Goal: Check status: Check status

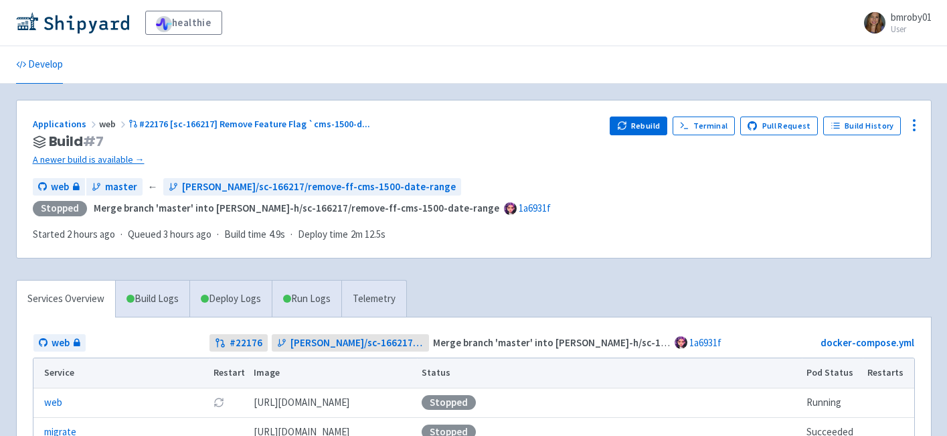
scroll to position [51, 0]
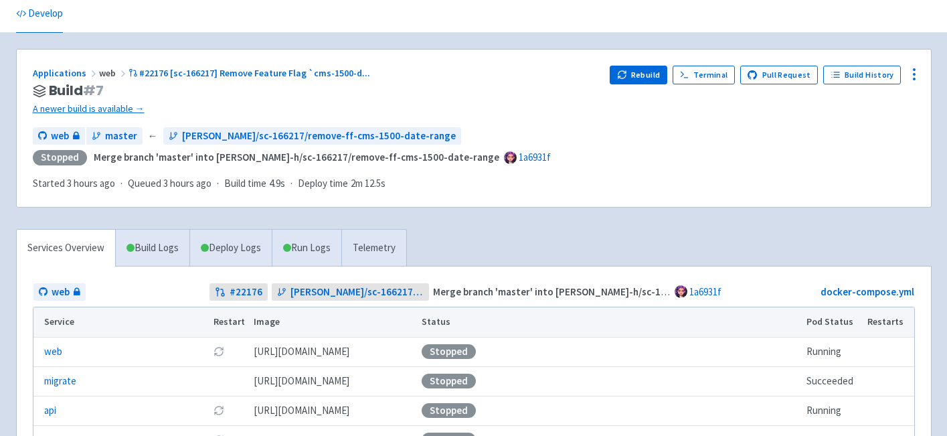
click at [104, 72] on span "web" at bounding box center [113, 73] width 29 height 12
click at [60, 70] on link "Applications" at bounding box center [66, 73] width 66 height 12
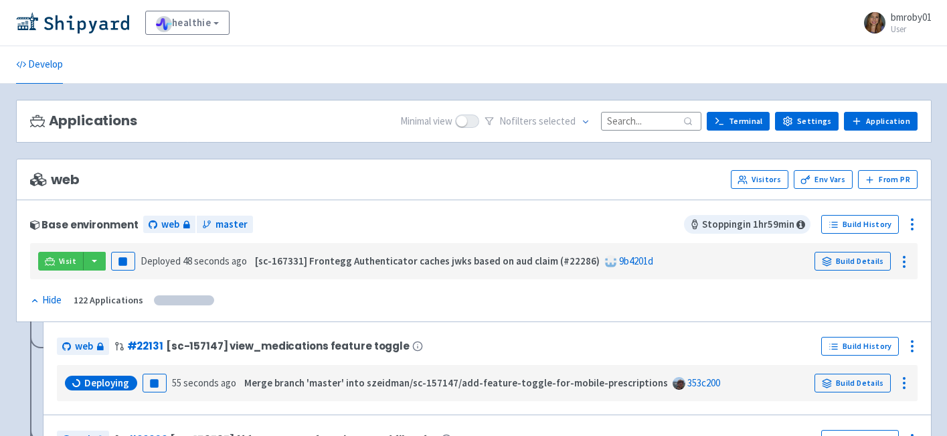
click at [644, 120] on input at bounding box center [651, 121] width 100 height 18
paste input "138705"
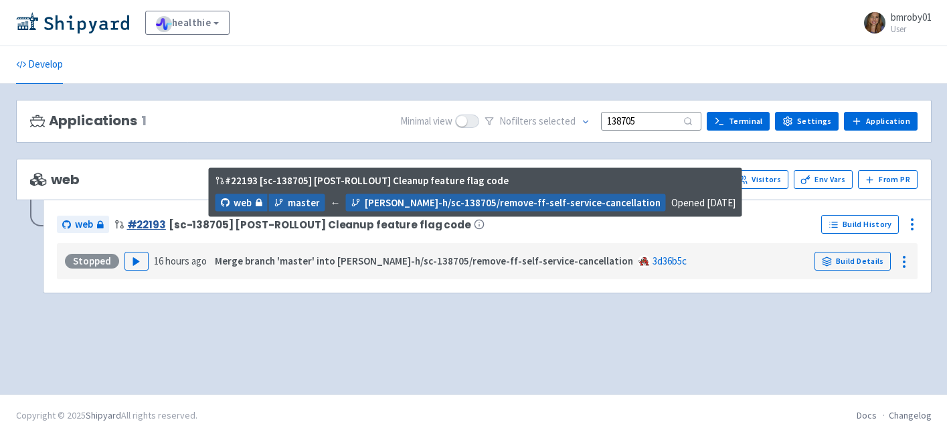
type input "138705"
click at [136, 220] on link "# 22193" at bounding box center [146, 225] width 39 height 14
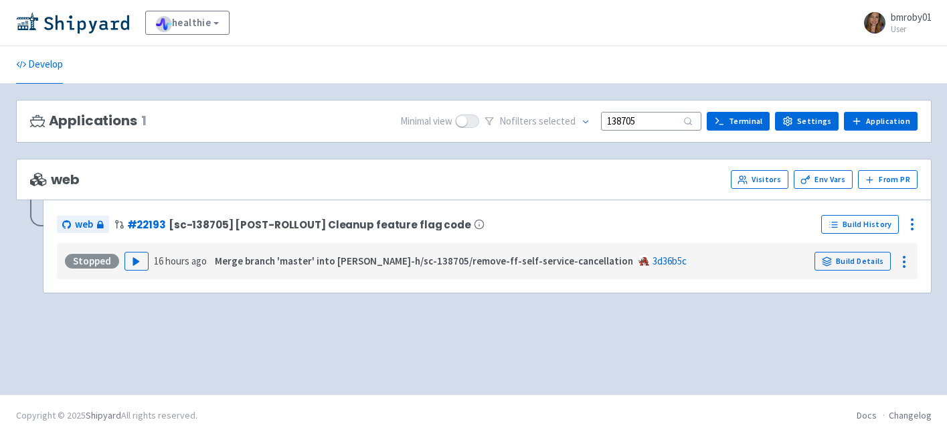
click at [437, 262] on strong "Merge branch 'master' into van-lutz-h/sc-138705/remove-ff-self-service-cancella…" at bounding box center [424, 260] width 418 height 13
click at [653, 260] on link "3d36b5c" at bounding box center [670, 260] width 34 height 13
click at [864, 262] on link "Build Details" at bounding box center [853, 261] width 76 height 19
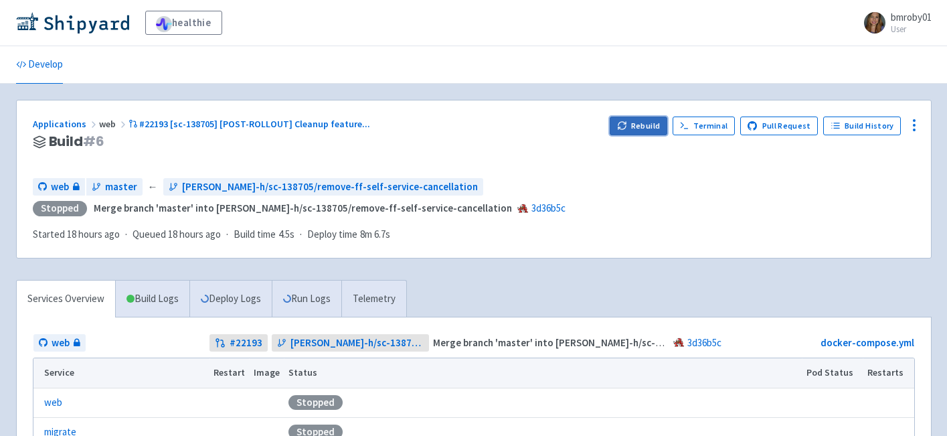
click at [645, 127] on button "Rebuild" at bounding box center [639, 126] width 58 height 19
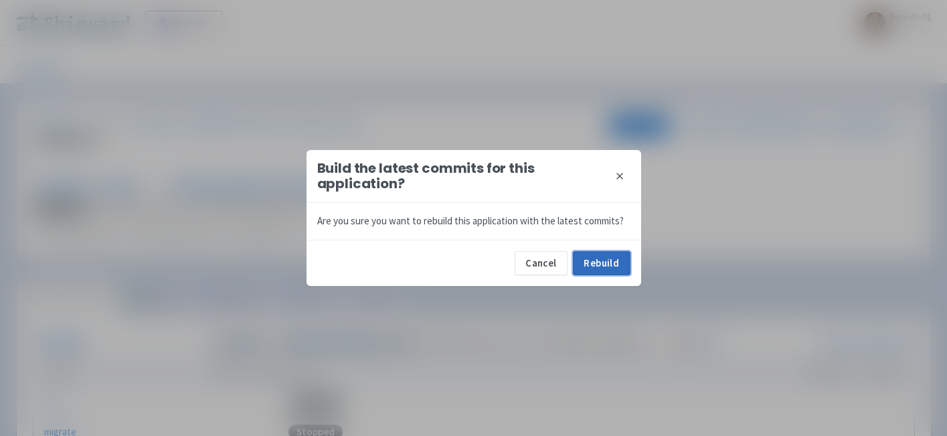
click at [603, 256] on button "Rebuild" at bounding box center [602, 263] width 58 height 24
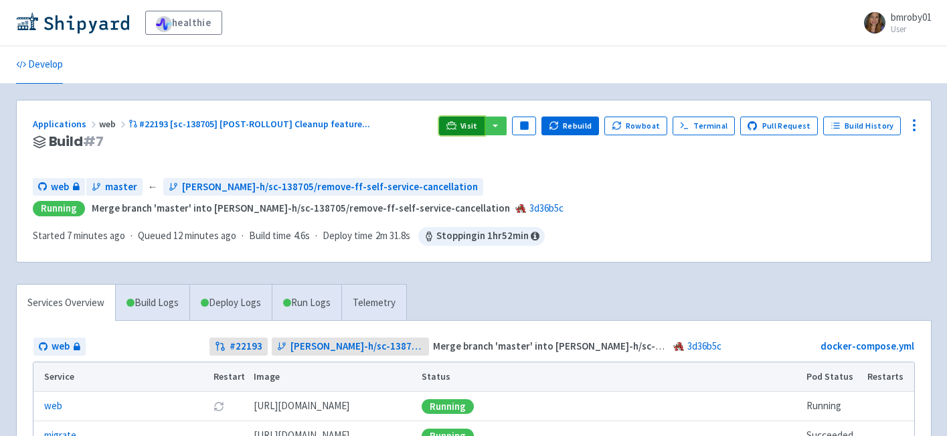
click at [471, 119] on link "Visit" at bounding box center [462, 126] width 46 height 19
drag, startPoint x: 467, startPoint y: 127, endPoint x: 709, endPoint y: 435, distance: 391.0
click at [0, 0] on div "healthie bmroby01 User Profile Sign out Develop" at bounding box center [473, 332] width 947 height 664
